Goal: Information Seeking & Learning: Learn about a topic

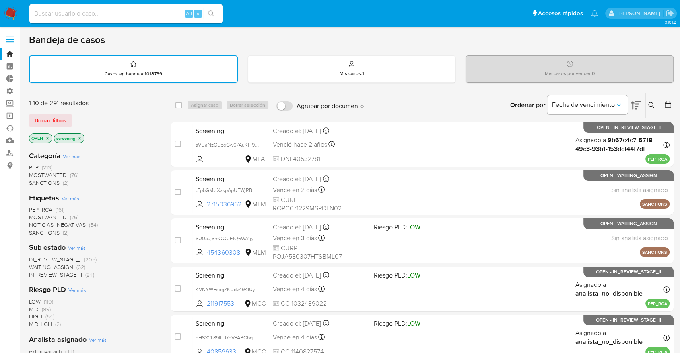
click at [74, 116] on div "Borrar filtros" at bounding box center [93, 120] width 129 height 13
click at [35, 230] on span "SANCTIONS" at bounding box center [44, 233] width 31 height 8
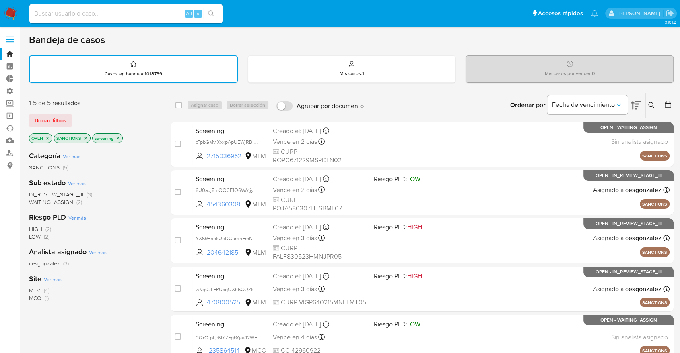
click at [77, 115] on div "Borrar filtros" at bounding box center [93, 120] width 129 height 13
click at [87, 139] on icon "close-filter" at bounding box center [85, 138] width 5 height 5
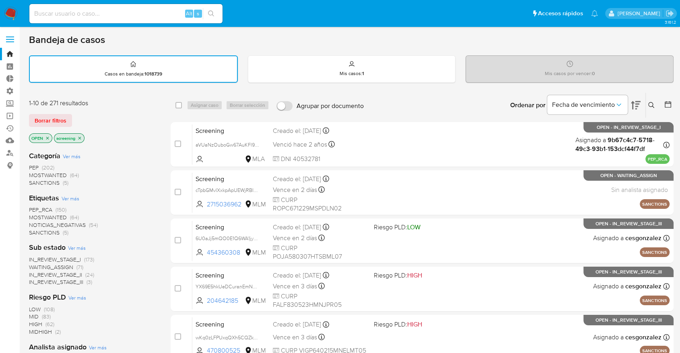
click at [34, 215] on span "MOSTWANTED" at bounding box center [48, 218] width 38 height 8
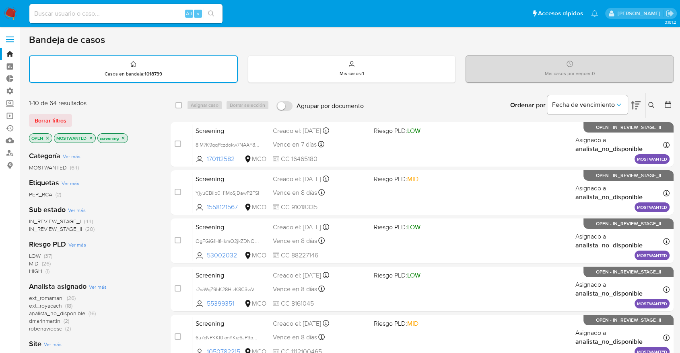
click at [89, 137] on icon "close-filter" at bounding box center [90, 138] width 5 height 5
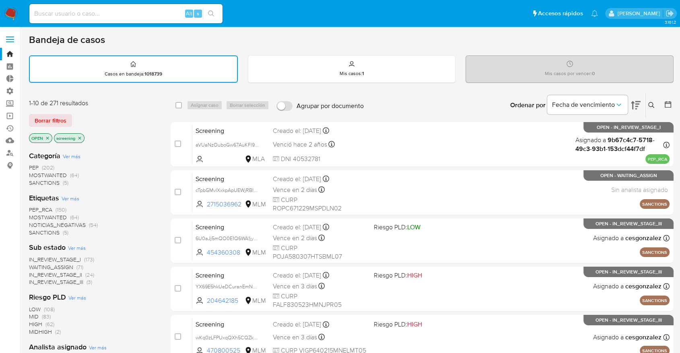
click at [85, 118] on div "Borrar filtros" at bounding box center [93, 120] width 129 height 13
click at [31, 208] on span "PEP_RCA" at bounding box center [40, 210] width 23 height 8
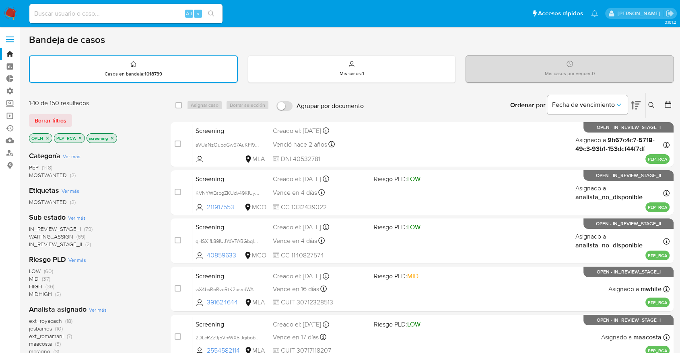
click at [80, 136] on icon "close-filter" at bounding box center [80, 138] width 5 height 5
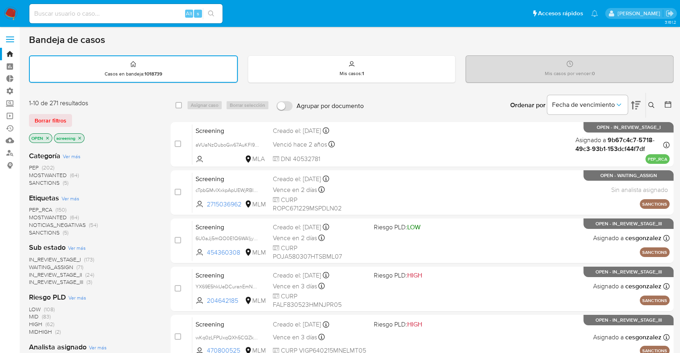
click at [33, 216] on span "MOSTWANTED" at bounding box center [48, 218] width 38 height 8
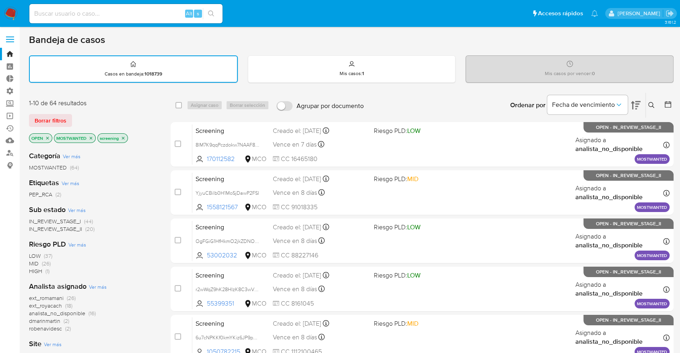
click at [91, 138] on icon "close-filter" at bounding box center [90, 138] width 5 height 5
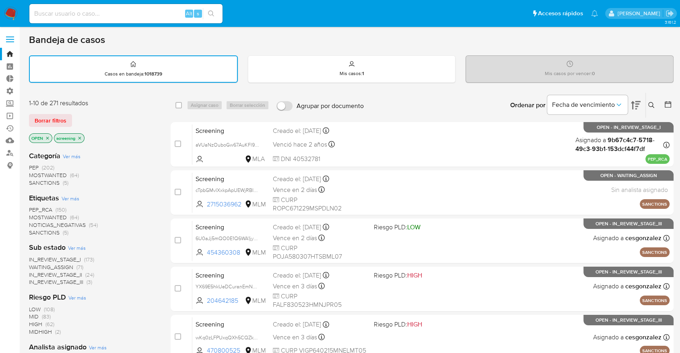
click at [76, 118] on div "Borrar filtros" at bounding box center [93, 120] width 129 height 13
click at [35, 230] on span "SANCTIONS" at bounding box center [44, 233] width 31 height 8
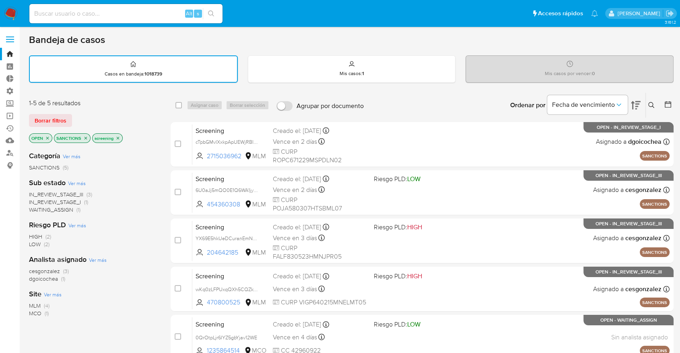
click at [76, 115] on div "Borrar filtros" at bounding box center [93, 120] width 129 height 13
click at [84, 139] on icon "close-filter" at bounding box center [85, 138] width 5 height 5
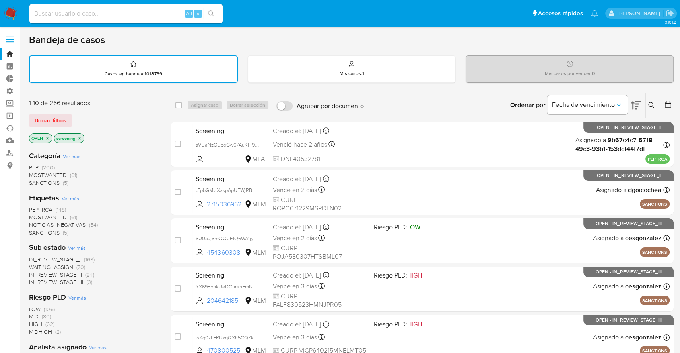
click at [37, 215] on span "MOSTWANTED" at bounding box center [48, 218] width 38 height 8
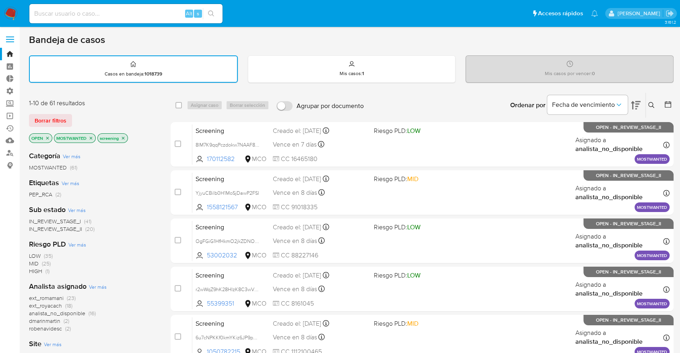
click at [90, 137] on icon "close-filter" at bounding box center [91, 138] width 3 height 3
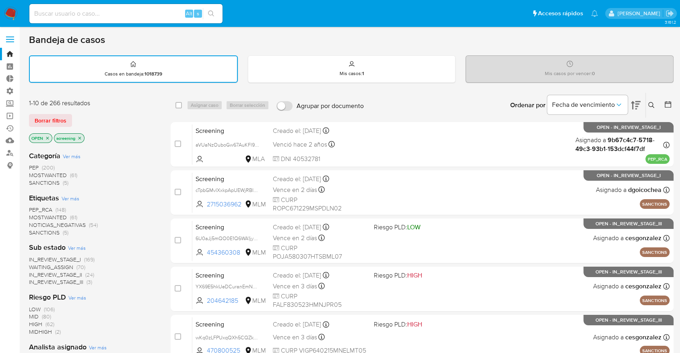
click at [30, 208] on span "PEP_RCA" at bounding box center [40, 210] width 23 height 8
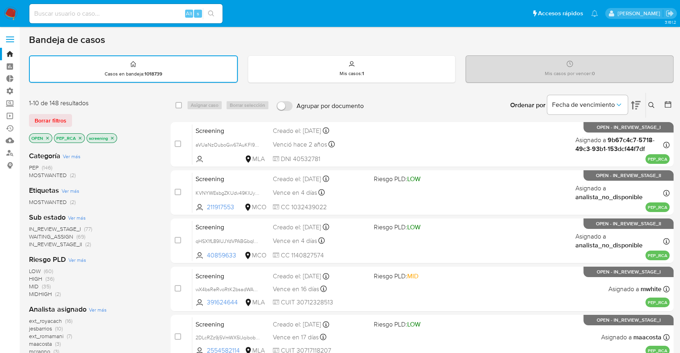
click at [80, 137] on icon "close-filter" at bounding box center [80, 138] width 3 height 3
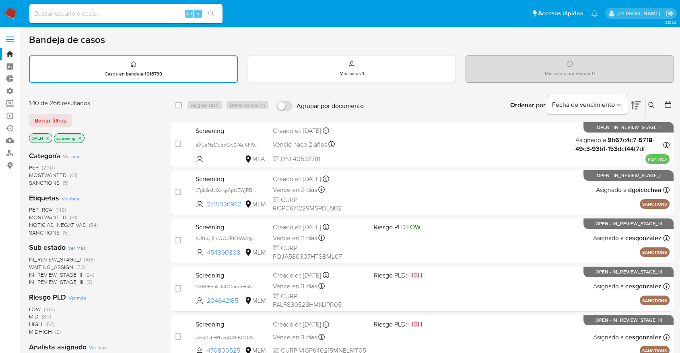
click at [32, 208] on span "PEP_RCA" at bounding box center [40, 210] width 23 height 8
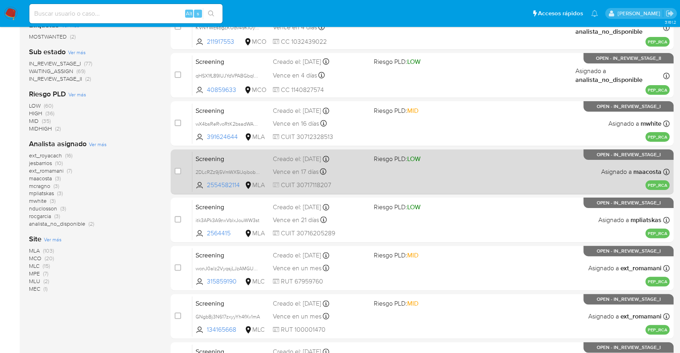
scroll to position [87, 0]
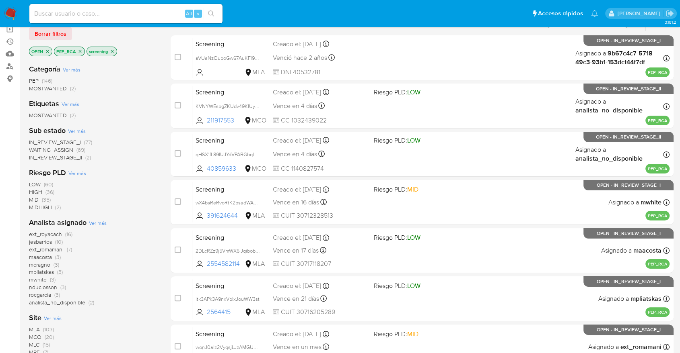
click at [80, 50] on icon "close-filter" at bounding box center [80, 51] width 3 height 3
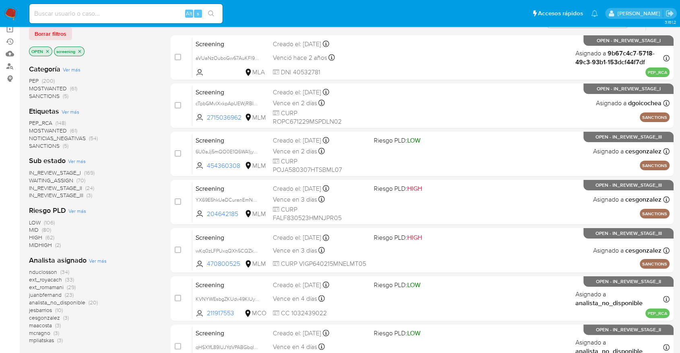
click at [33, 127] on span "MOSTWANTED" at bounding box center [48, 131] width 38 height 8
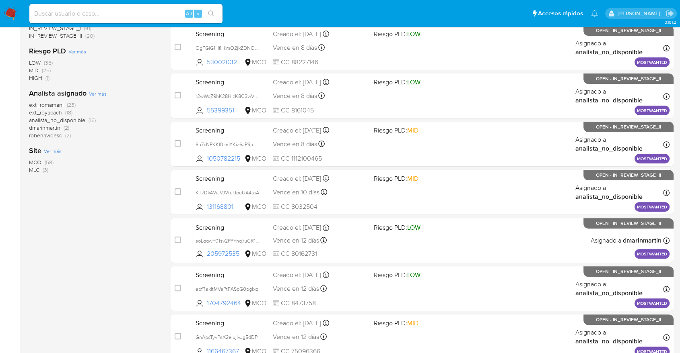
scroll to position [310, 0]
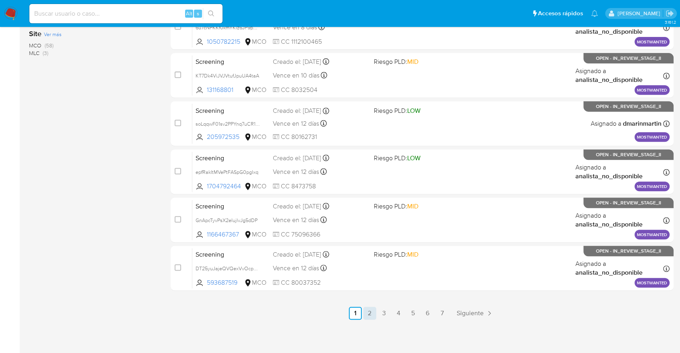
click at [371, 310] on link "2" at bounding box center [369, 313] width 13 height 13
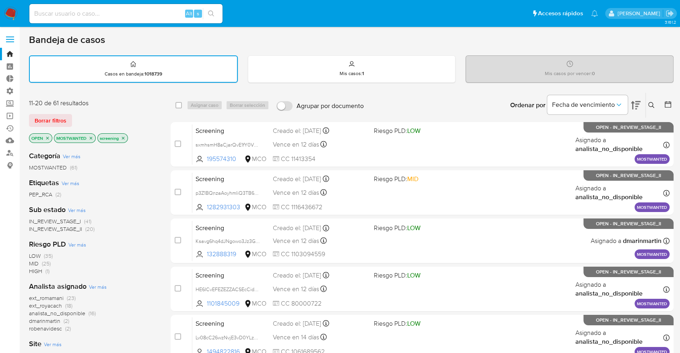
click at [140, 109] on div "11-20 de 61 resultados Borrar filtros OPEN MOSTWANTED screening" at bounding box center [93, 122] width 129 height 46
click at [93, 138] on icon "close-filter" at bounding box center [90, 138] width 5 height 5
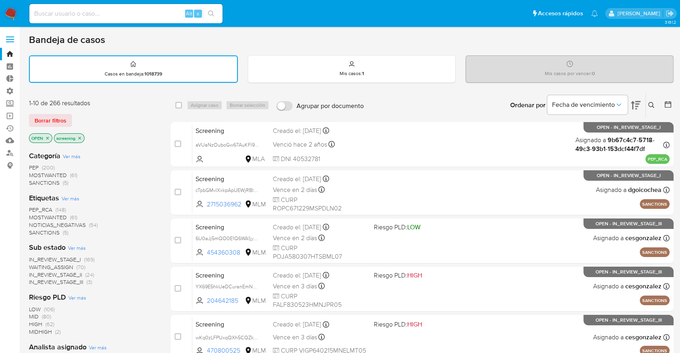
click at [82, 121] on div "Borrar filtros" at bounding box center [93, 120] width 129 height 13
click at [84, 121] on div "Borrar filtros" at bounding box center [93, 120] width 129 height 13
click at [78, 117] on div "Borrar filtros" at bounding box center [93, 120] width 129 height 13
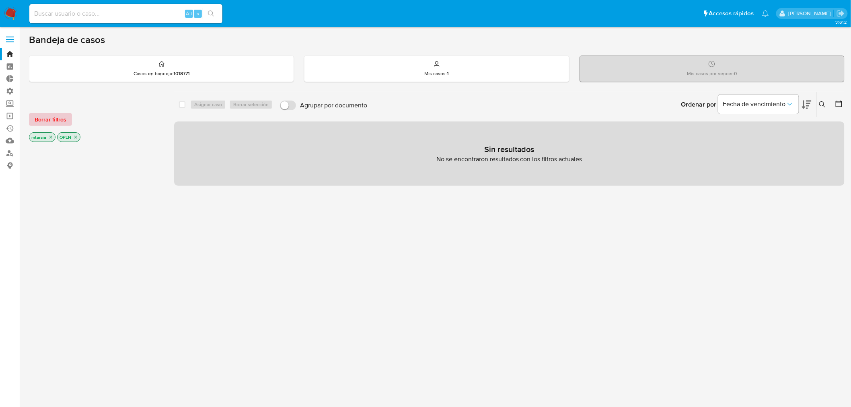
click at [63, 115] on span "Borrar filtros" at bounding box center [51, 119] width 32 height 11
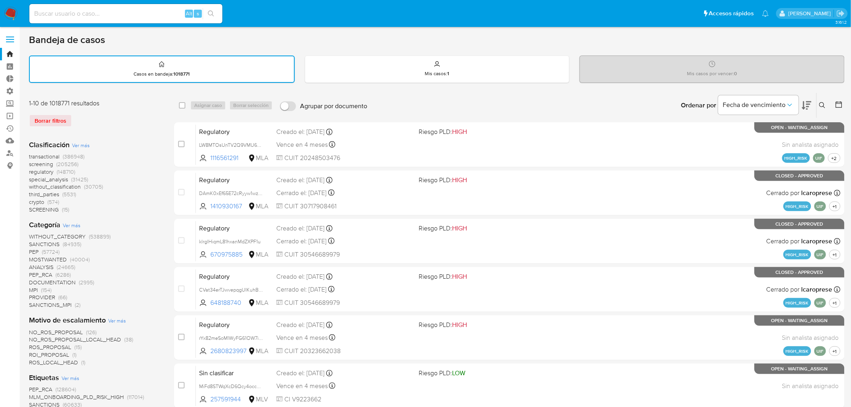
click at [31, 162] on span "screening" at bounding box center [41, 164] width 24 height 8
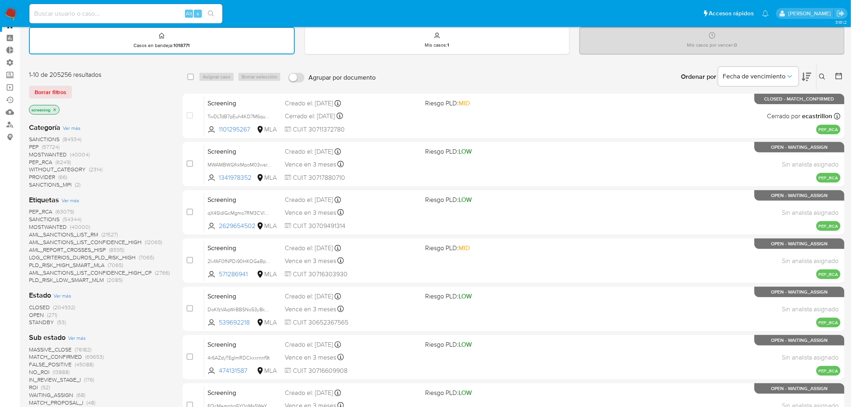
scroll to position [45, 0]
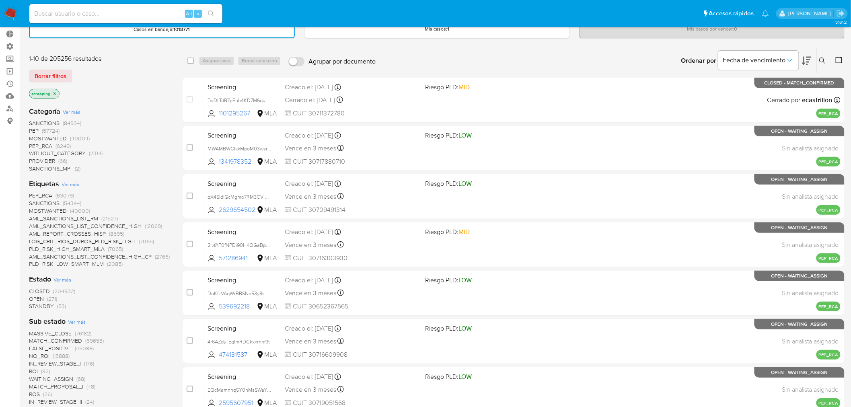
click at [33, 292] on span "CLOSED" at bounding box center [39, 291] width 21 height 8
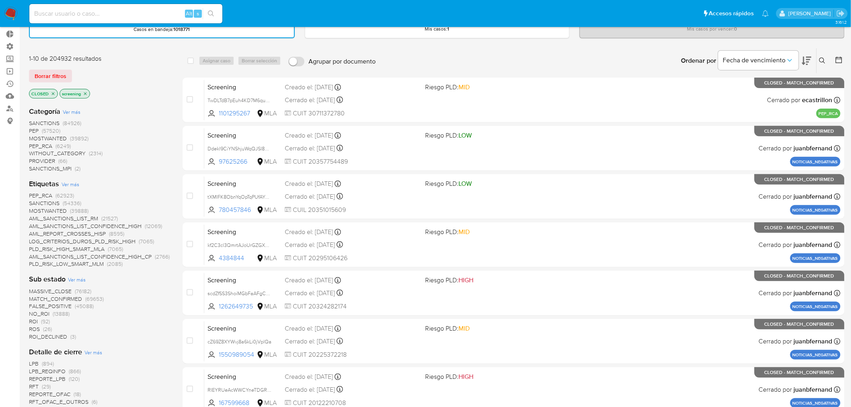
click at [33, 375] on span "REPORTE_LPB" at bounding box center [47, 379] width 37 height 8
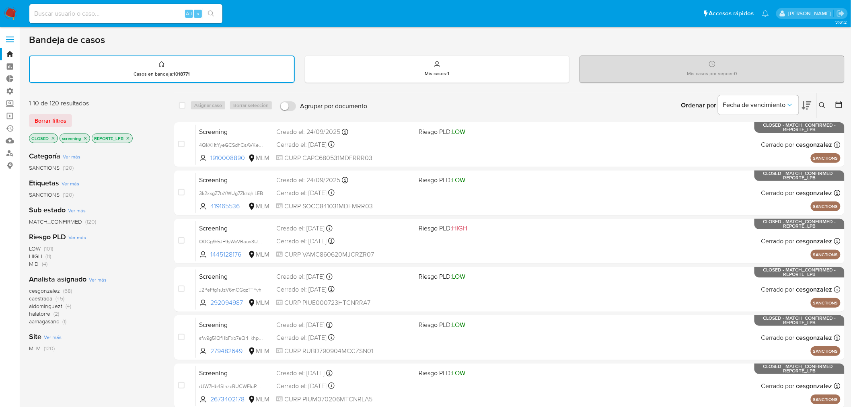
click at [837, 101] on icon at bounding box center [839, 104] width 6 height 6
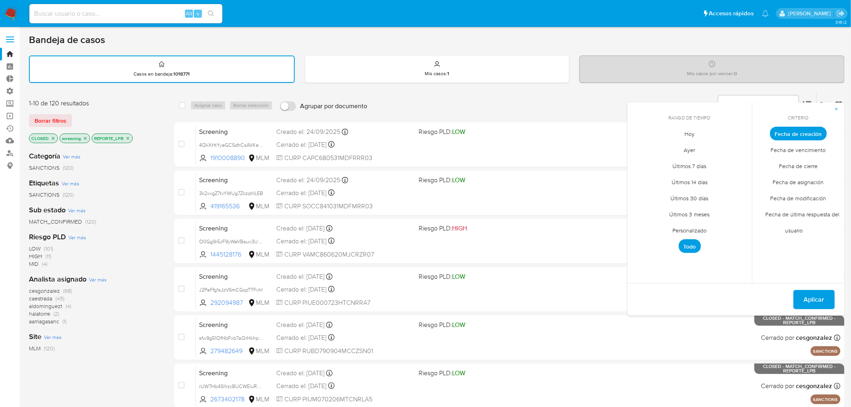
click at [702, 232] on span "Personalizado" at bounding box center [689, 230] width 51 height 16
click at [643, 147] on icon "Mes anterior" at bounding box center [640, 149] width 10 height 10
click at [739, 145] on icon "Mes siguiente" at bounding box center [740, 149] width 10 height 10
click at [638, 146] on icon "Mes anterior" at bounding box center [640, 149] width 10 height 10
click at [702, 173] on button "1" at bounding box center [705, 178] width 13 height 13
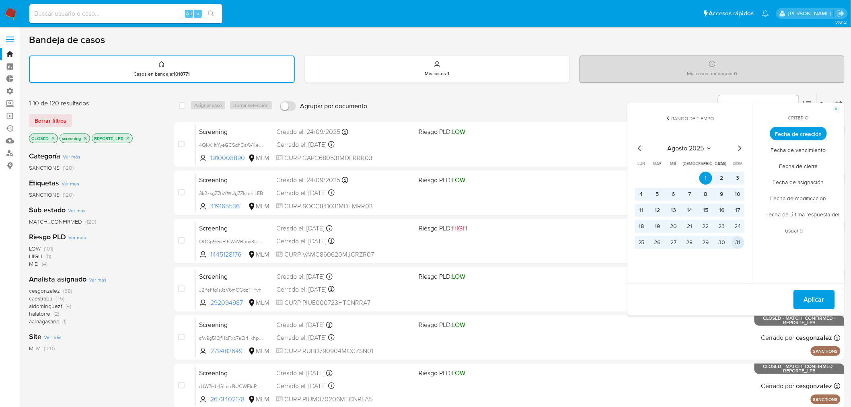
click at [738, 240] on button "31" at bounding box center [738, 242] width 13 height 13
click at [798, 300] on button "Aplicar" at bounding box center [813, 299] width 41 height 19
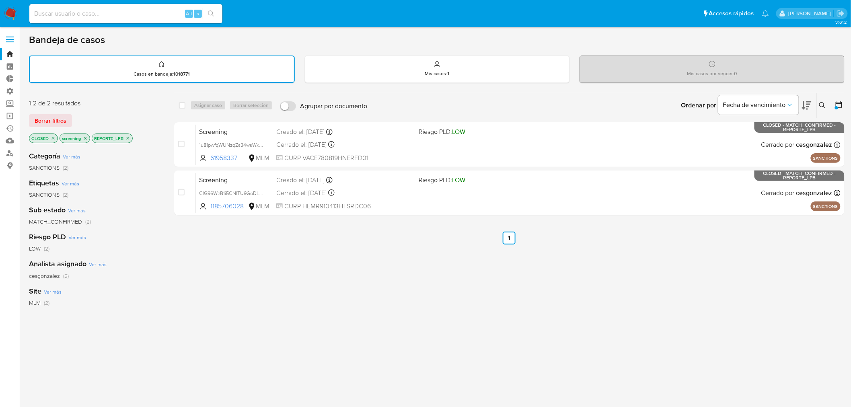
click at [838, 102] on icon at bounding box center [839, 104] width 6 height 6
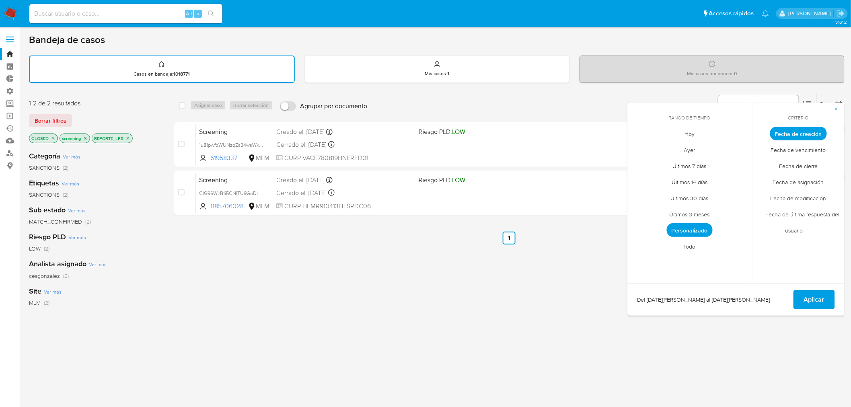
click at [672, 225] on span "Personalizado" at bounding box center [690, 230] width 46 height 14
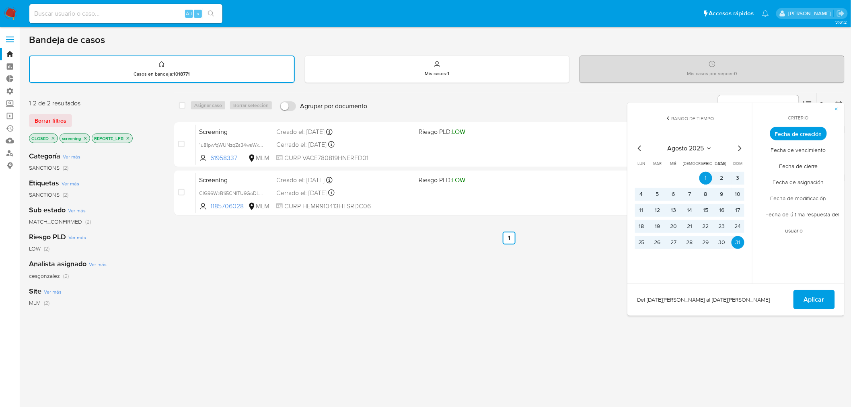
click at [640, 149] on icon "Mes anterior" at bounding box center [639, 149] width 3 height 6
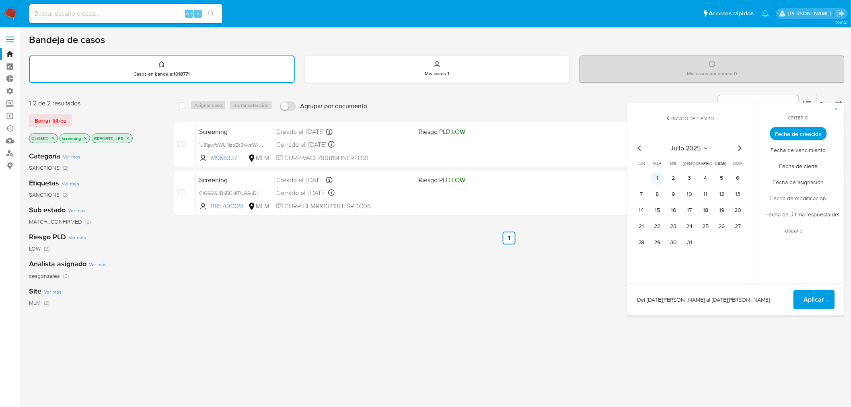
click at [655, 179] on button "1" at bounding box center [657, 178] width 13 height 13
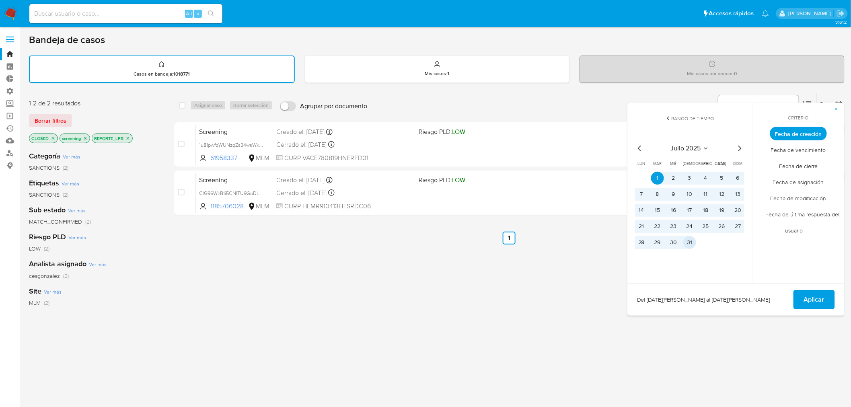
click at [685, 241] on button "31" at bounding box center [689, 242] width 13 height 13
click at [806, 292] on span "Aplicar" at bounding box center [814, 300] width 21 height 18
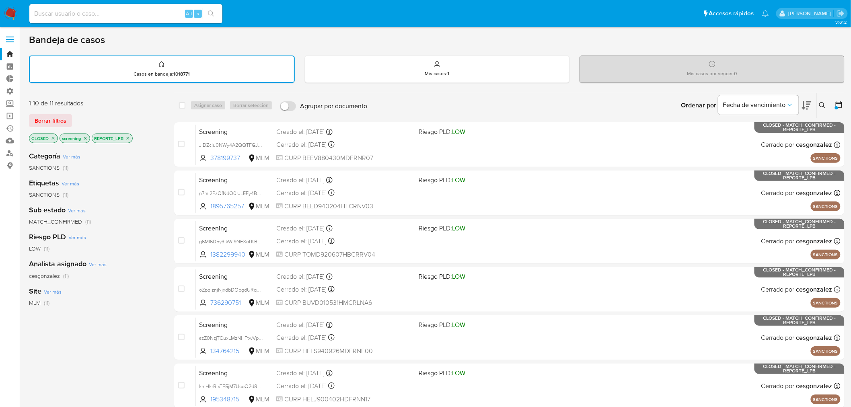
click at [644, 97] on div "Ordenar por Fecha de vencimiento No es posible ordenar los resultados mientras …" at bounding box center [607, 105] width 473 height 25
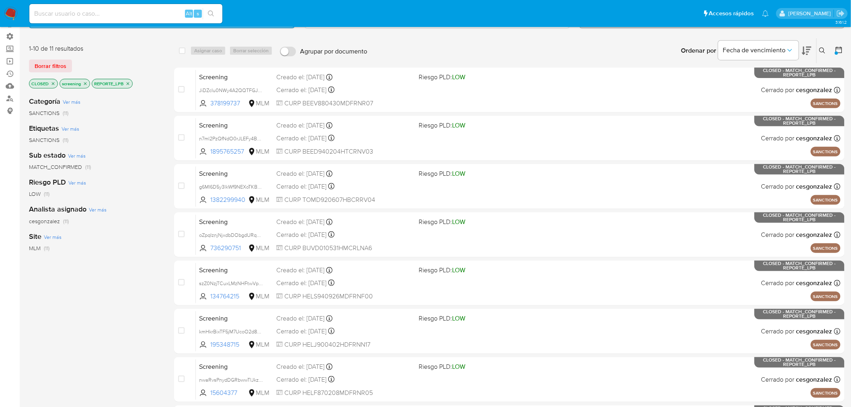
scroll to position [33, 0]
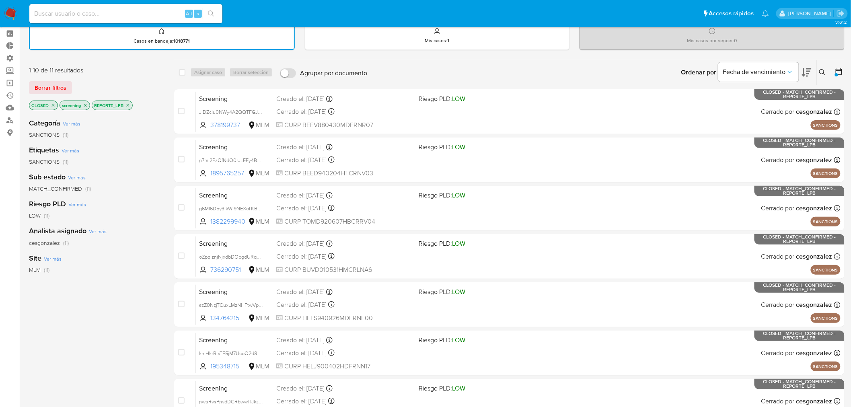
click at [666, 66] on div "Ordenar por Fecha de vencimiento No es posible ordenar los resultados mientras …" at bounding box center [607, 72] width 473 height 25
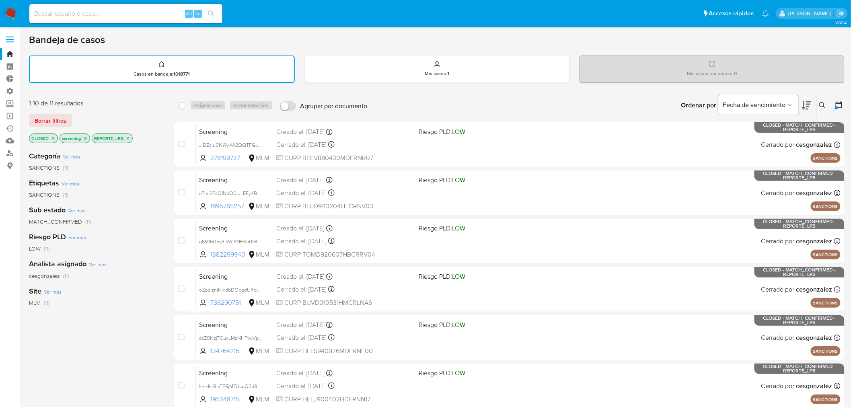
click at [837, 104] on icon at bounding box center [839, 105] width 8 height 8
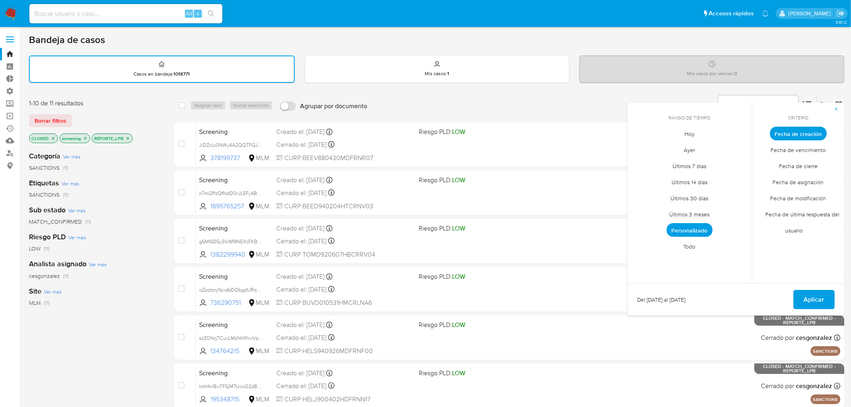
click at [674, 232] on span "Personalizado" at bounding box center [690, 230] width 46 height 14
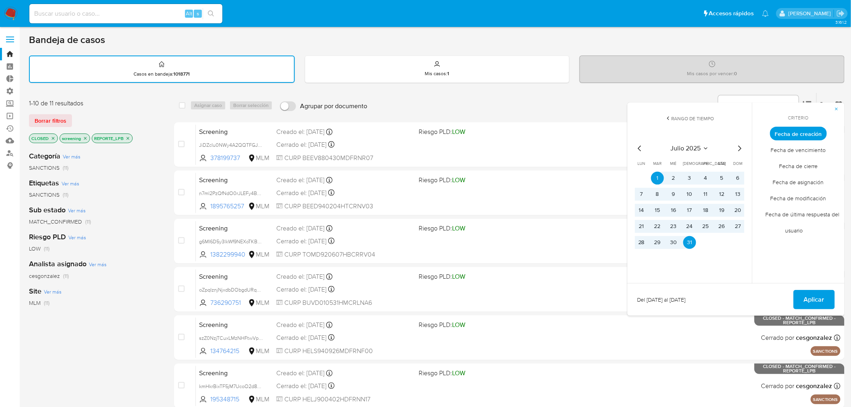
click at [640, 146] on icon "Mes anterior" at bounding box center [640, 149] width 10 height 10
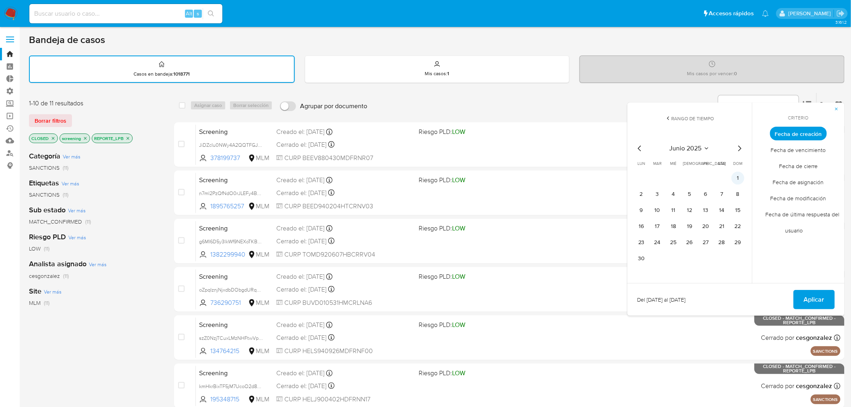
click at [737, 176] on button "1" at bounding box center [738, 178] width 13 height 13
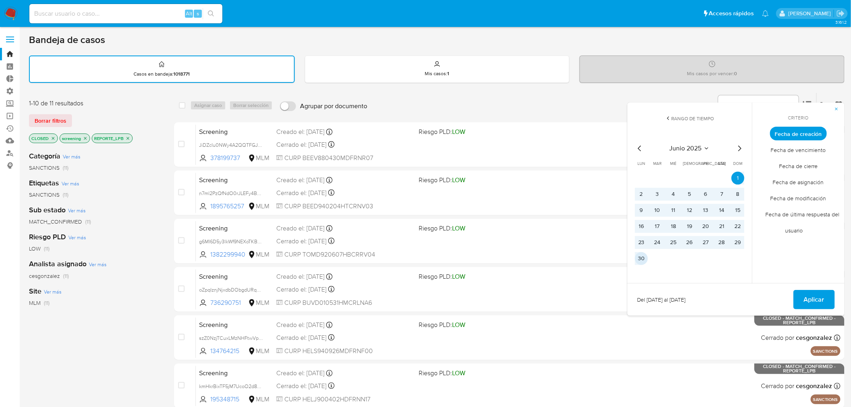
click at [644, 254] on button "30" at bounding box center [641, 258] width 13 height 13
click at [802, 298] on button "Aplicar" at bounding box center [813, 299] width 41 height 19
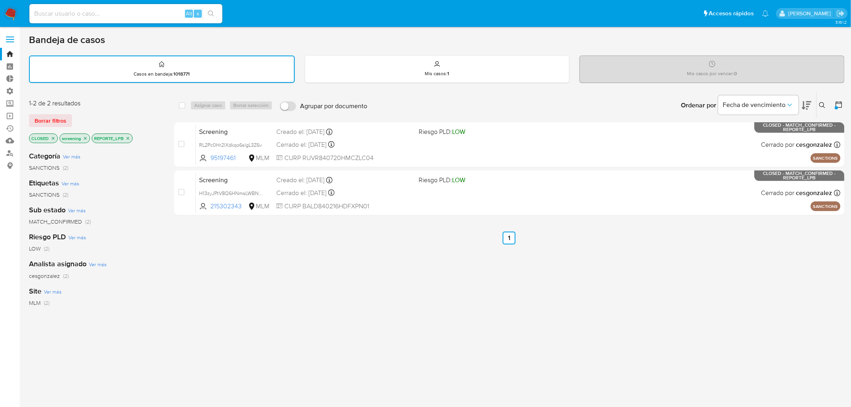
click at [839, 101] on icon at bounding box center [839, 104] width 6 height 6
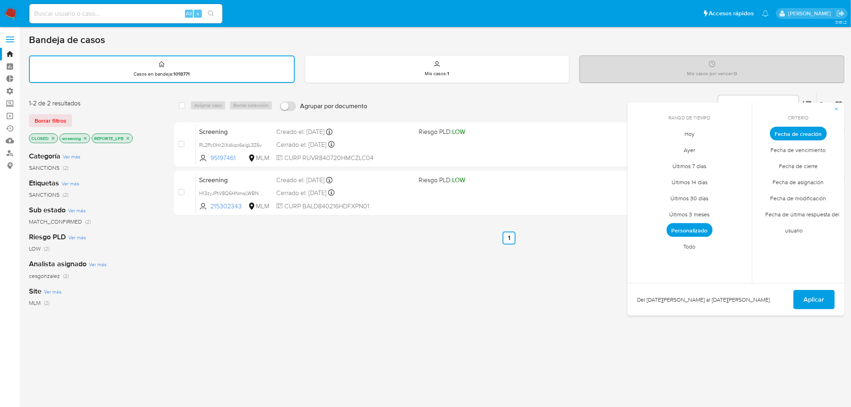
click at [676, 231] on span "Personalizado" at bounding box center [690, 230] width 46 height 14
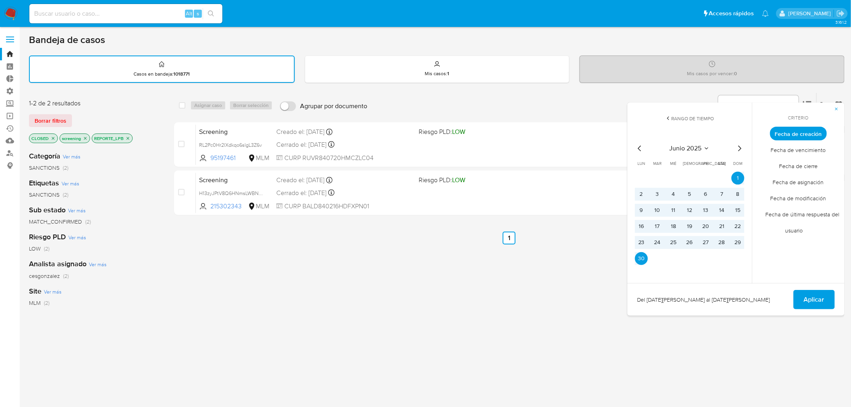
click at [738, 146] on icon "Mes siguiente" at bounding box center [739, 149] width 3 height 6
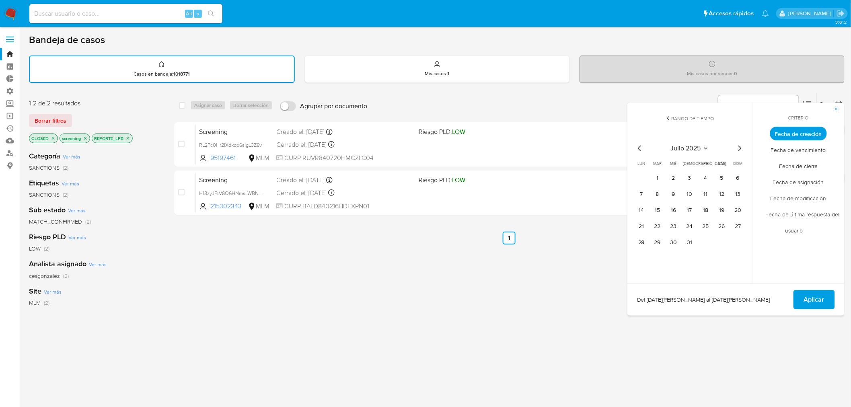
click at [738, 146] on icon "Mes siguiente" at bounding box center [739, 149] width 3 height 6
click at [641, 173] on button "1" at bounding box center [641, 178] width 13 height 13
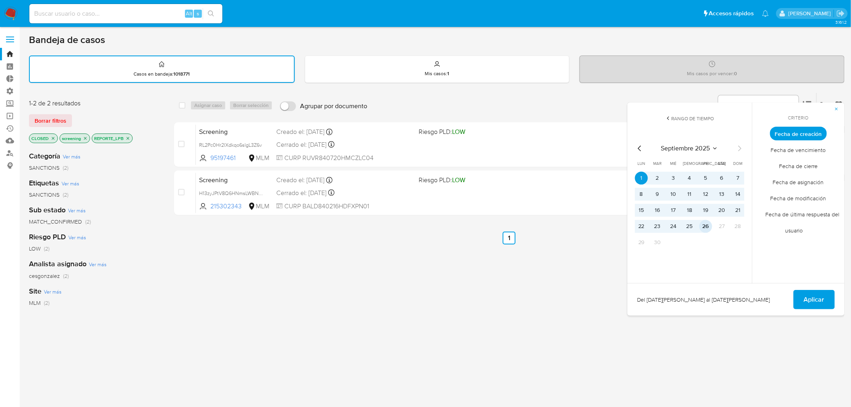
click at [709, 227] on button "26" at bounding box center [705, 226] width 13 height 13
click at [802, 291] on button "Aplicar" at bounding box center [813, 299] width 41 height 19
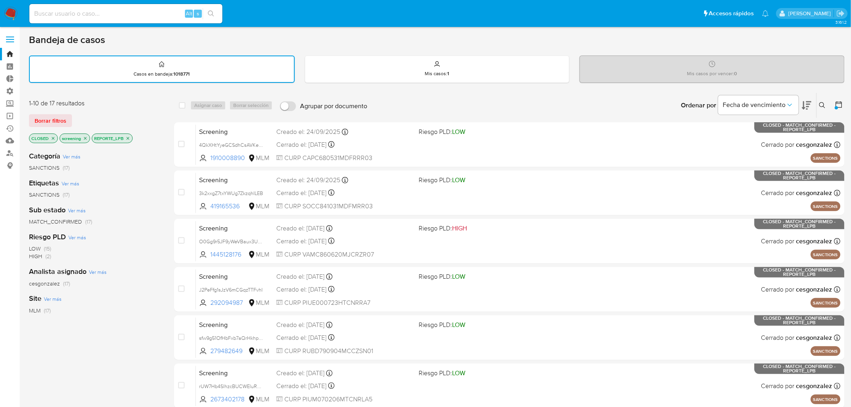
click at [665, 99] on div "Ordenar por Fecha de vencimiento No es posible ordenar los resultados mientras …" at bounding box center [607, 105] width 473 height 25
click at [74, 111] on div "1-10 de 17 resultados Borrar filtros CLOSED screening REPORTE_LPB" at bounding box center [93, 122] width 129 height 46
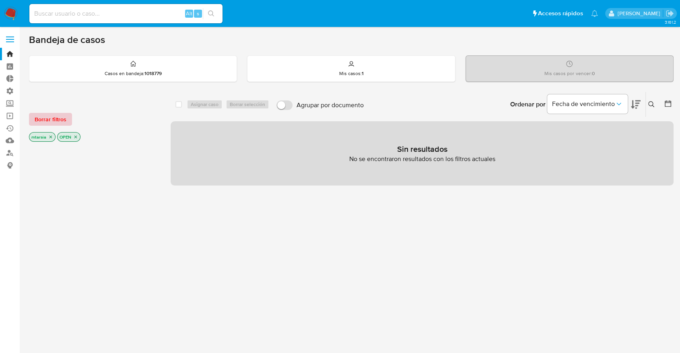
click at [61, 118] on span "Borrar filtros" at bounding box center [51, 119] width 32 height 11
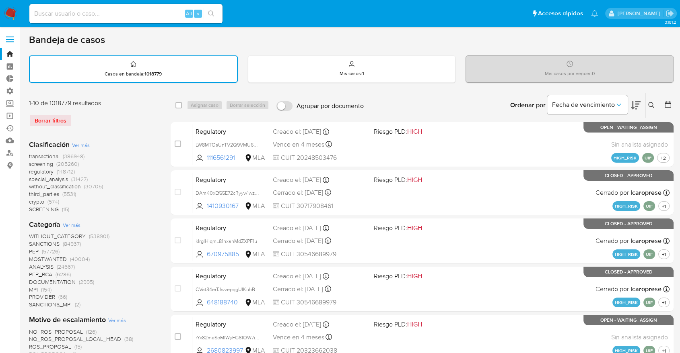
click at [33, 164] on span "screening" at bounding box center [41, 164] width 24 height 8
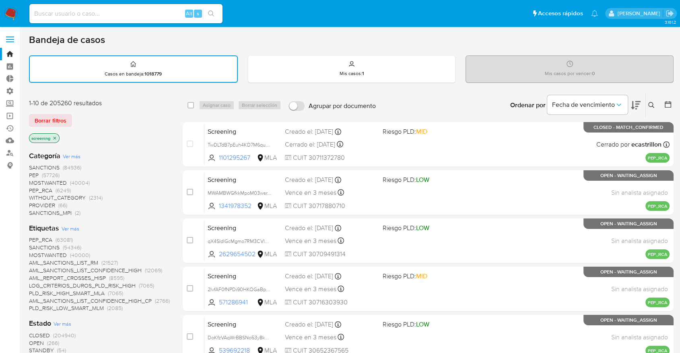
click at [35, 341] on span "OPEN" at bounding box center [36, 343] width 15 height 8
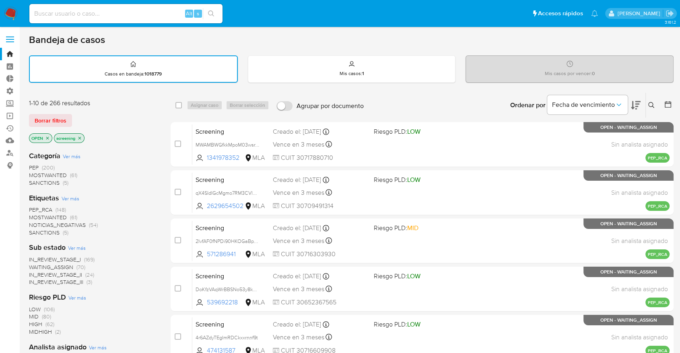
click at [48, 137] on icon "close-filter" at bounding box center [47, 138] width 5 height 5
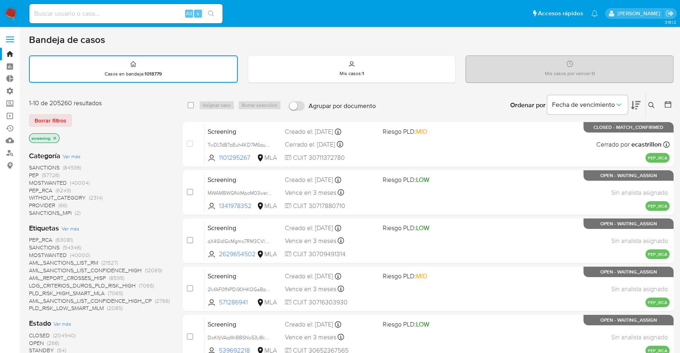
click at [32, 333] on span "CLOSED" at bounding box center [39, 336] width 21 height 8
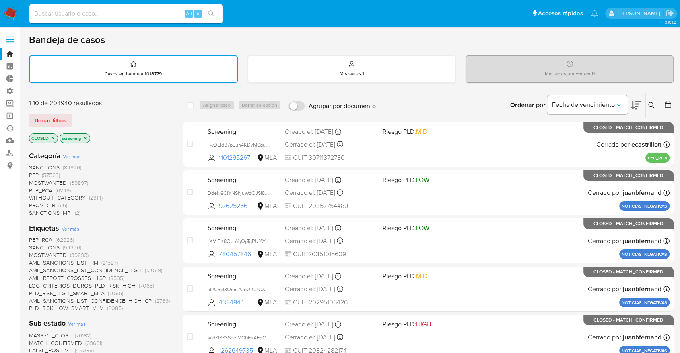
click at [672, 103] on button at bounding box center [669, 106] width 10 height 10
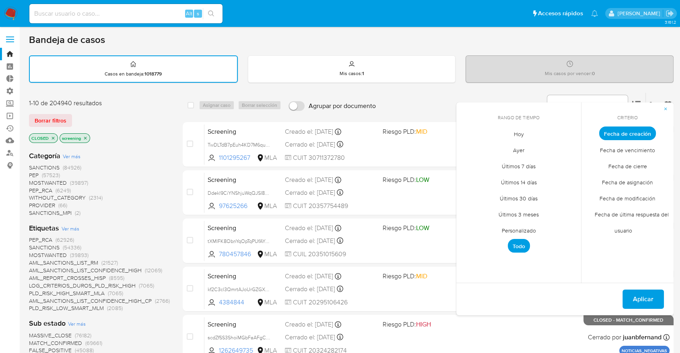
click at [513, 130] on span "Hoy" at bounding box center [518, 134] width 27 height 16
click at [513, 130] on span "Hoy" at bounding box center [519, 134] width 20 height 14
click at [652, 197] on span "Fecha de modificación" at bounding box center [627, 198] width 73 height 16
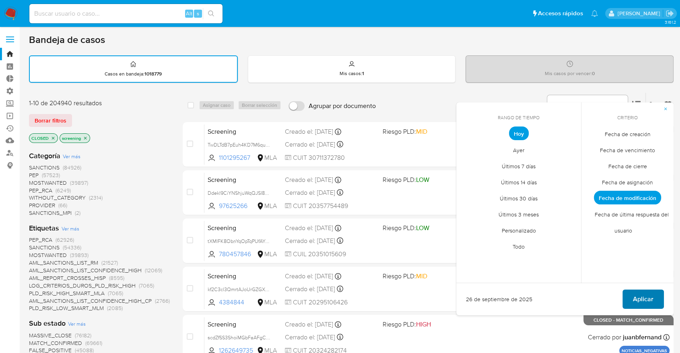
click at [654, 297] on button "Aplicar" at bounding box center [642, 299] width 41 height 19
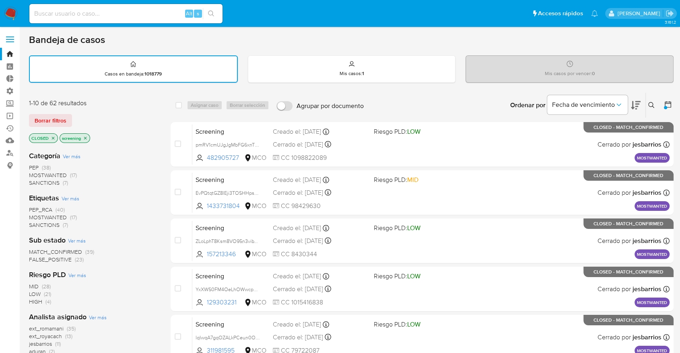
click at [77, 115] on div "Borrar filtros" at bounding box center [93, 120] width 129 height 13
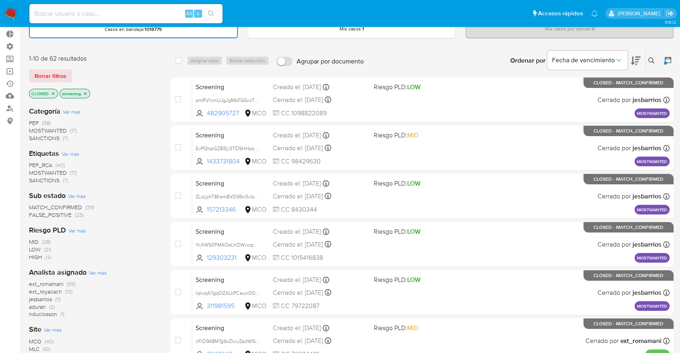
click at [134, 111] on div "Categoría Ver más PEP (38) MOSTWANTED (17) SANCTIONS (7)" at bounding box center [93, 125] width 129 height 36
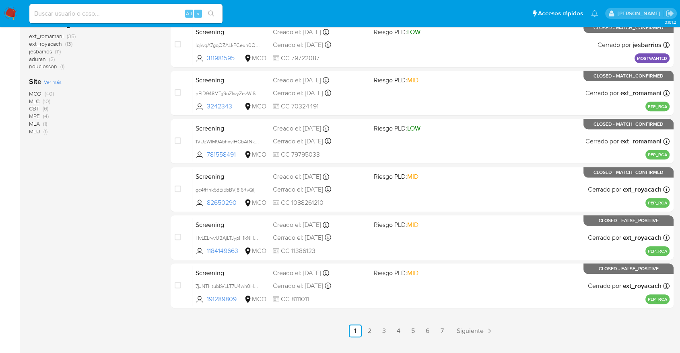
scroll to position [310, 0]
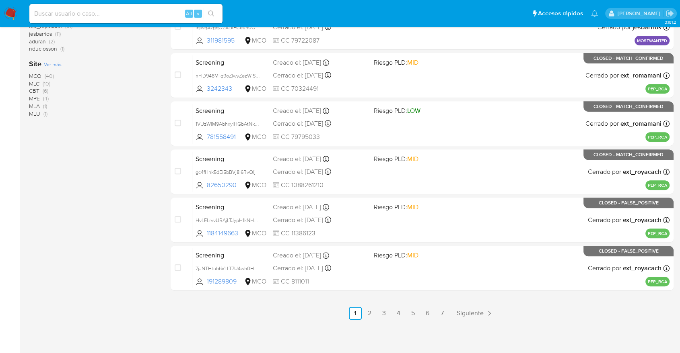
click at [134, 115] on div "MCO (40) MLC (10) CBT (6) MPE (4) MLA (1) MLU (1)" at bounding box center [93, 94] width 129 height 45
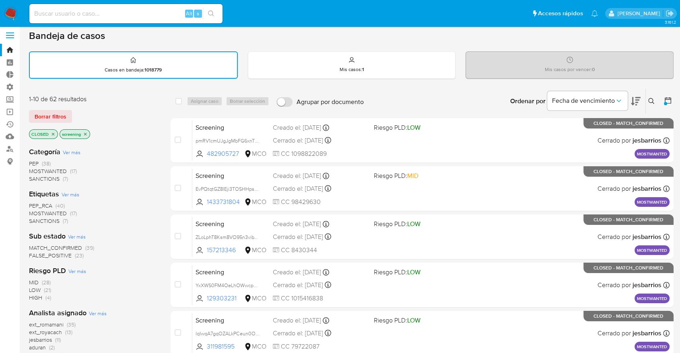
scroll to position [0, 0]
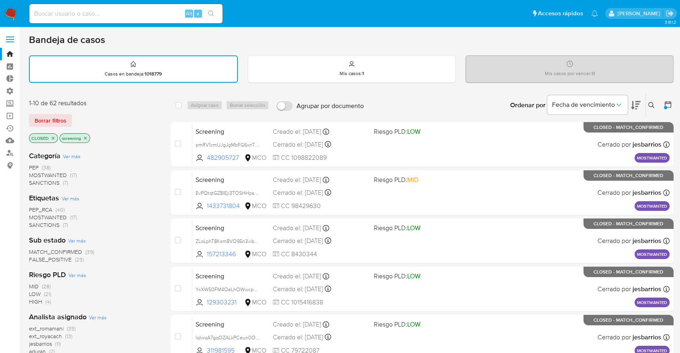
click at [129, 119] on div "Borrar filtros" at bounding box center [93, 120] width 129 height 13
